Goal: Task Accomplishment & Management: Manage account settings

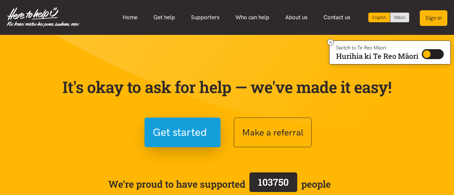
click at [434, 16] on button "Sign in" at bounding box center [434, 18] width 28 height 16
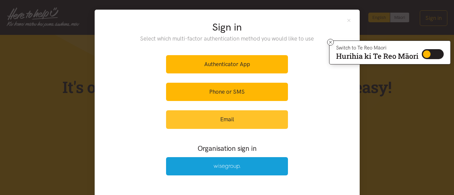
click at [229, 119] on link "Email" at bounding box center [227, 119] width 122 height 18
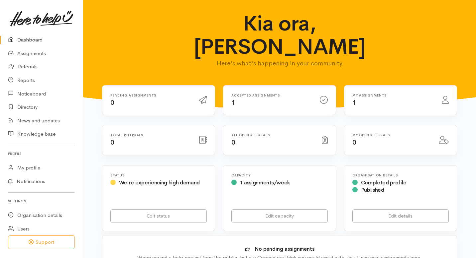
click at [381, 94] on div "My assignments 1" at bounding box center [392, 101] width 89 height 14
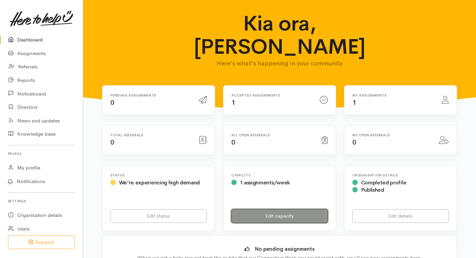
click at [260, 210] on link "Edit capacity" at bounding box center [279, 217] width 96 height 14
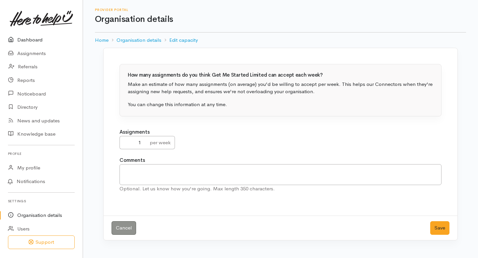
click at [30, 40] on link "Dashboard" at bounding box center [41, 40] width 83 height 14
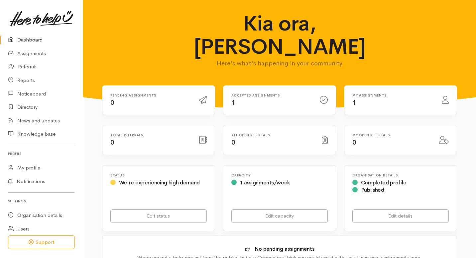
click at [240, 94] on div "Accepted assignments 1" at bounding box center [271, 101] width 88 height 14
click at [34, 52] on link "Assignments" at bounding box center [41, 54] width 83 height 14
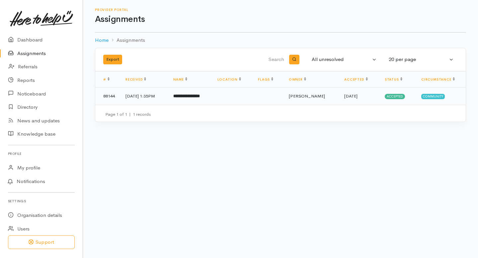
click at [199, 97] on b "**********" at bounding box center [186, 96] width 27 height 4
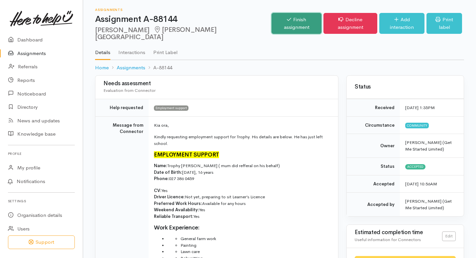
click at [271, 19] on link "Finish assignment" at bounding box center [296, 23] width 50 height 21
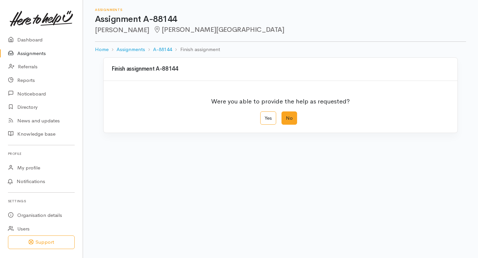
click at [288, 121] on label "No" at bounding box center [290, 119] width 16 height 14
click at [286, 116] on input "No" at bounding box center [284, 114] width 4 height 4
radio input "true"
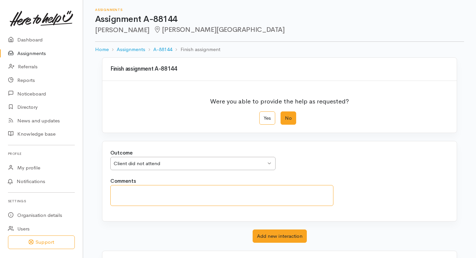
click at [206, 191] on textarea "Comments" at bounding box center [221, 195] width 223 height 21
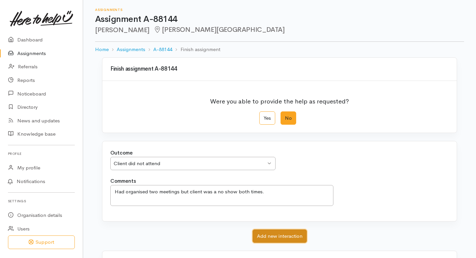
click at [290, 237] on button "Add new interaction" at bounding box center [280, 237] width 54 height 14
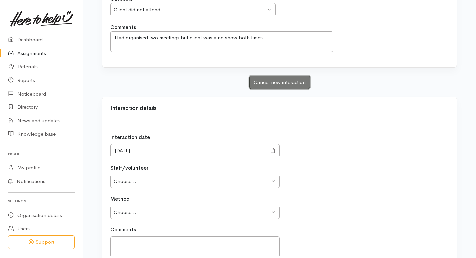
scroll to position [152, 0]
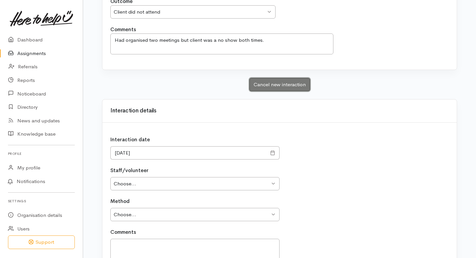
click at [290, 87] on button "Cancel new interaction" at bounding box center [279, 85] width 61 height 14
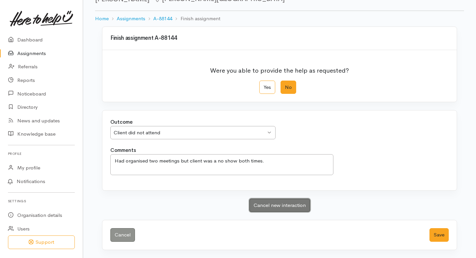
scroll to position [31, 0]
click at [181, 162] on textarea "Had organised two meetings but client was a no show both times." at bounding box center [221, 165] width 223 height 21
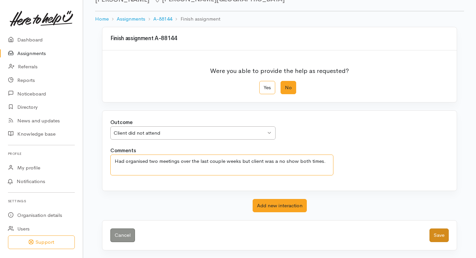
type textarea "Had organised two meetings over the last couple weeks but client was a no show …"
click at [438, 237] on button "Save" at bounding box center [438, 236] width 19 height 14
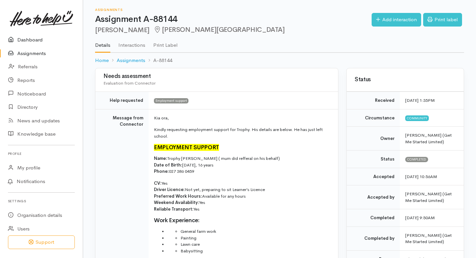
click at [28, 41] on link "Dashboard" at bounding box center [41, 40] width 83 height 14
